Goal: Navigation & Orientation: Find specific page/section

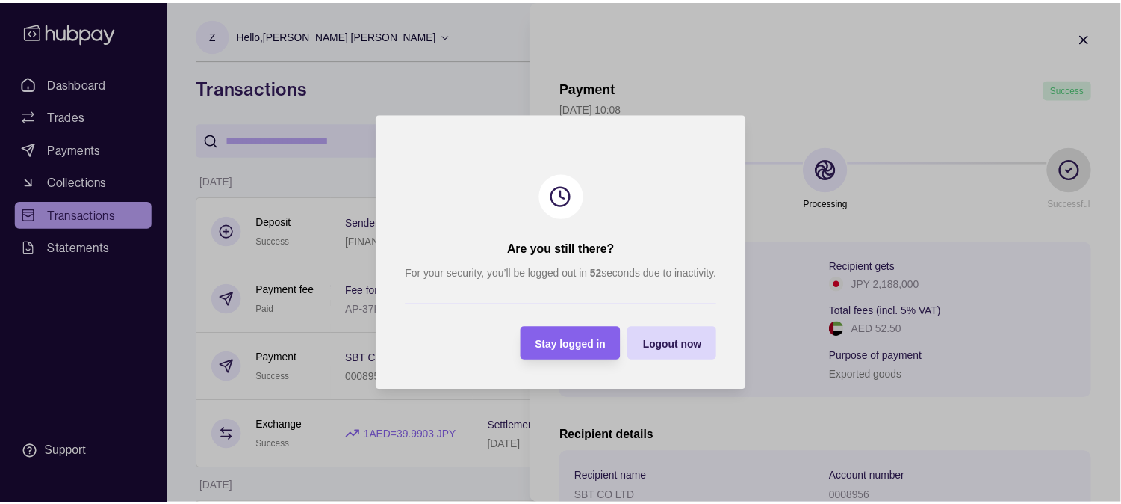
scroll to position [46, 0]
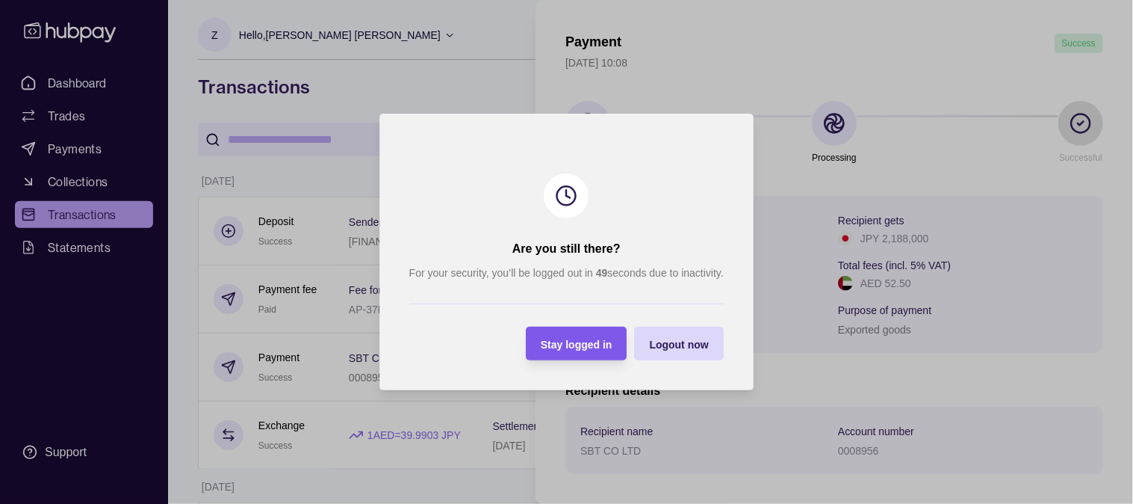
click at [590, 346] on span "Stay logged in" at bounding box center [577, 344] width 72 height 12
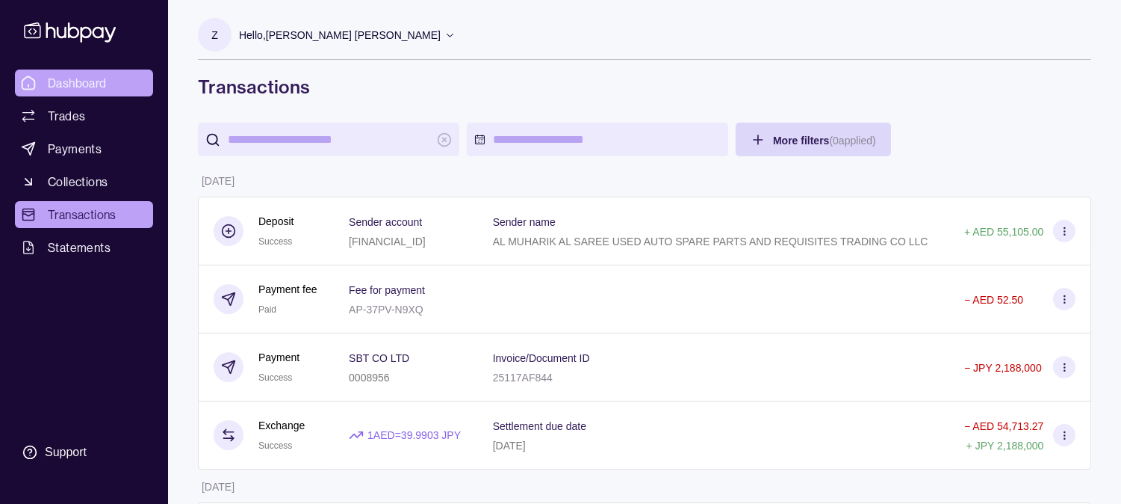
click at [46, 79] on link "Dashboard" at bounding box center [84, 82] width 138 height 27
